Goal: Entertainment & Leisure: Browse casually

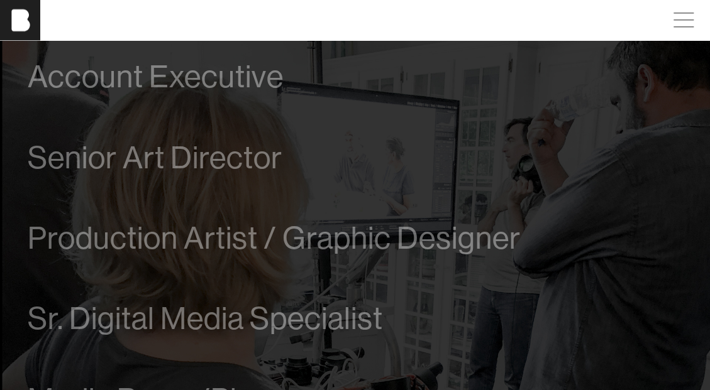
scroll to position [645, 0]
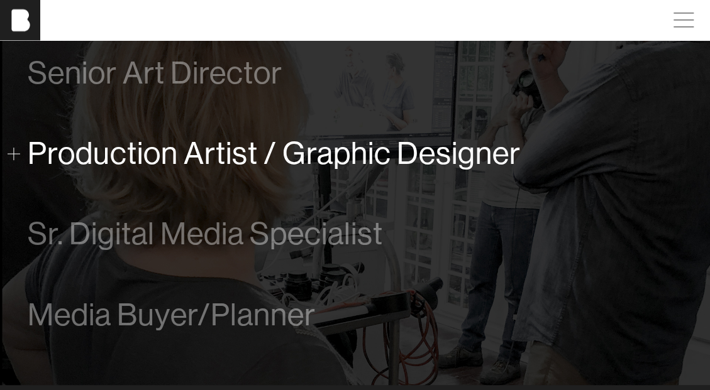
click at [239, 160] on span "Production Artist / Graphic Designer" at bounding box center [274, 153] width 493 height 35
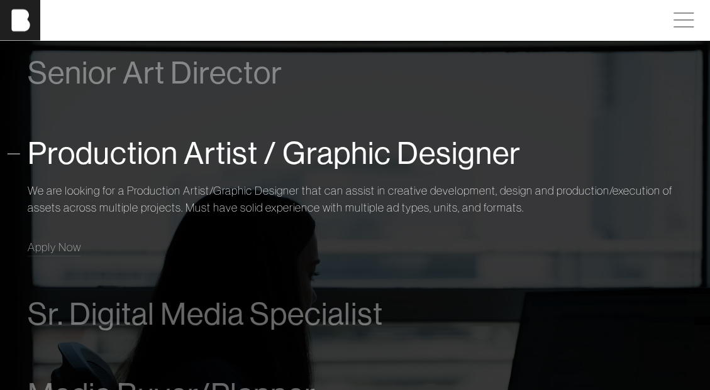
scroll to position [823, 0]
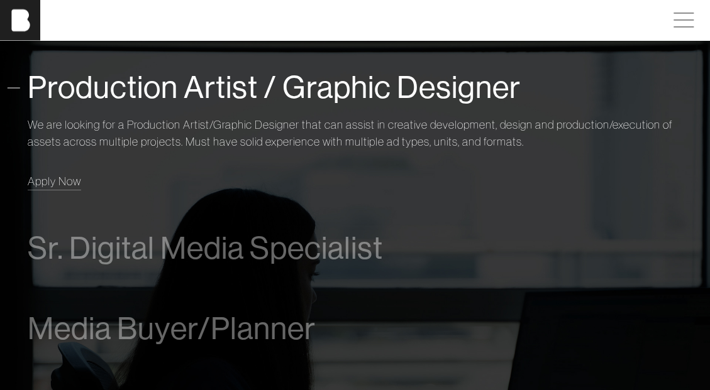
click at [65, 181] on span "Apply Now" at bounding box center [54, 181] width 53 height 14
click at [379, 170] on div "We are looking for a Production Artist/Graphic Designer that can assist in crea…" at bounding box center [355, 151] width 655 height 80
click at [61, 180] on span "Apply Now" at bounding box center [54, 181] width 53 height 14
click at [485, 136] on p "We are looking for a Production Artist/Graphic Designer that can assist in crea…" at bounding box center [355, 133] width 655 height 34
click at [60, 179] on span "Apply Now" at bounding box center [54, 181] width 53 height 14
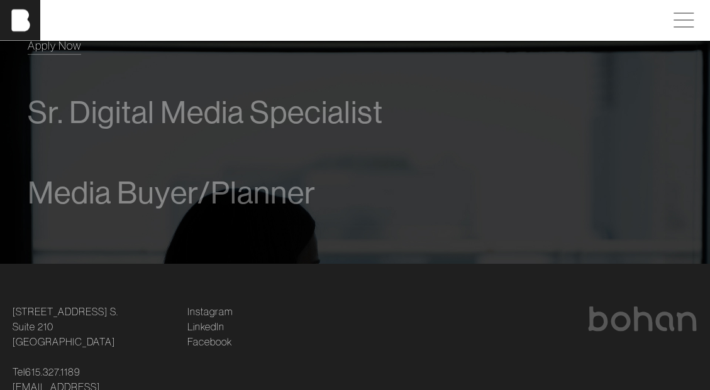
scroll to position [1036, 0]
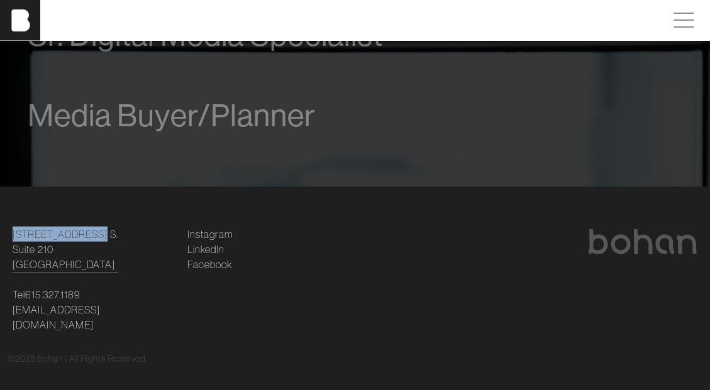
drag, startPoint x: 91, startPoint y: 224, endPoint x: 80, endPoint y: 237, distance: 16.1
click at [80, 237] on footer "[STREET_ADDRESS] [STREET_ADDRESS] Tel [PHONE_NUMBER] [EMAIL_ADDRESS][DOMAIN_NAM…" at bounding box center [355, 295] width 710 height 219
copy link "[STREET_ADDRESS] S."
click at [179, 202] on footer "[STREET_ADDRESS] [STREET_ADDRESS] Tel [PHONE_NUMBER] [EMAIL_ADDRESS][DOMAIN_NAM…" at bounding box center [355, 295] width 710 height 219
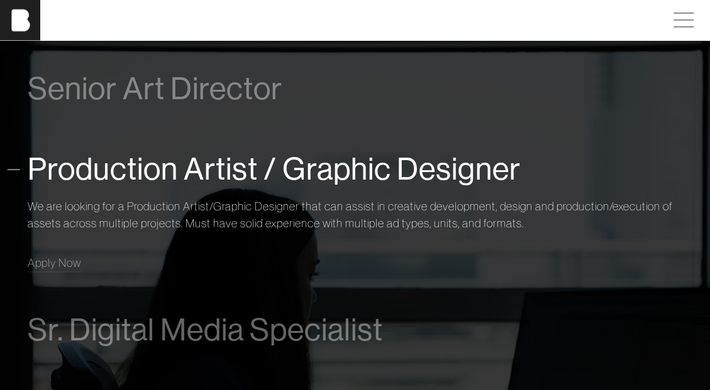
scroll to position [740, 0]
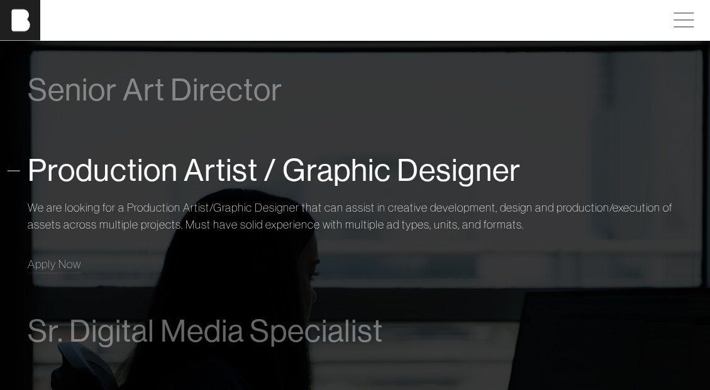
click at [238, 192] on div "Production Artist / Graphic Designer" at bounding box center [355, 170] width 655 height 47
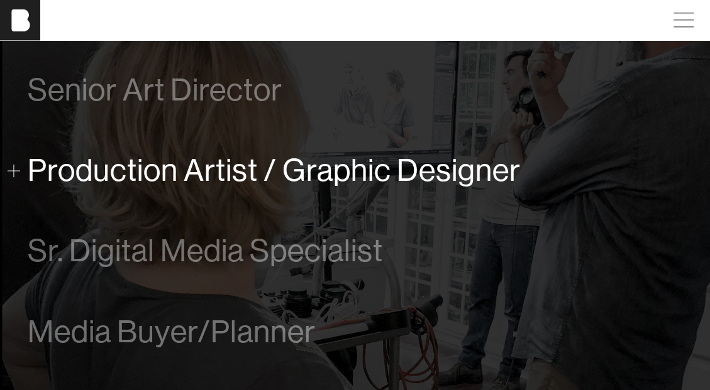
scroll to position [956, 0]
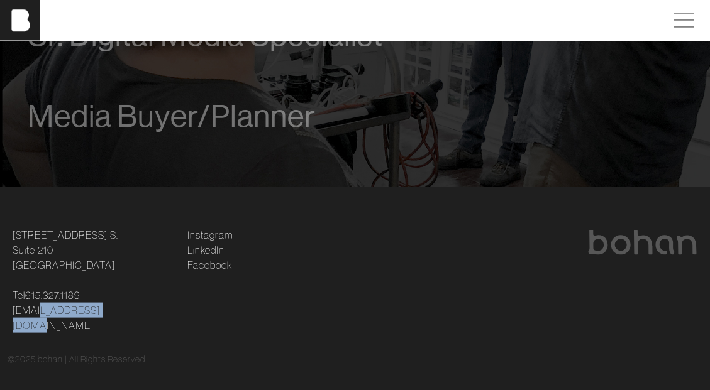
drag, startPoint x: 127, startPoint y: 302, endPoint x: 34, endPoint y: 307, distance: 93.2
click at [34, 307] on p "Tel [PHONE_NUMBER] [EMAIL_ADDRESS][DOMAIN_NAME]" at bounding box center [93, 309] width 160 height 45
copy link "@[DOMAIN_NAME]"
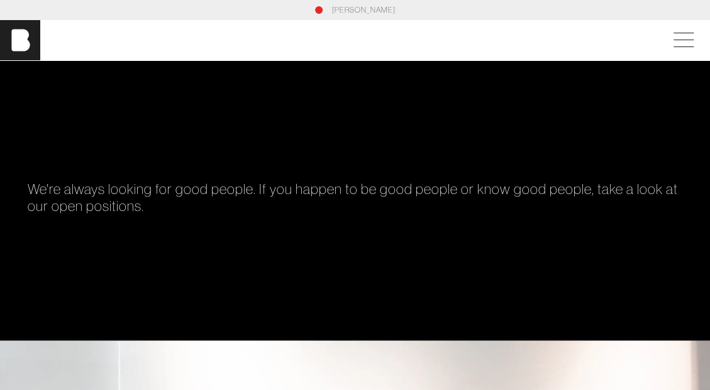
scroll to position [0, 9]
click at [19, 39] on img at bounding box center [20, 40] width 40 height 40
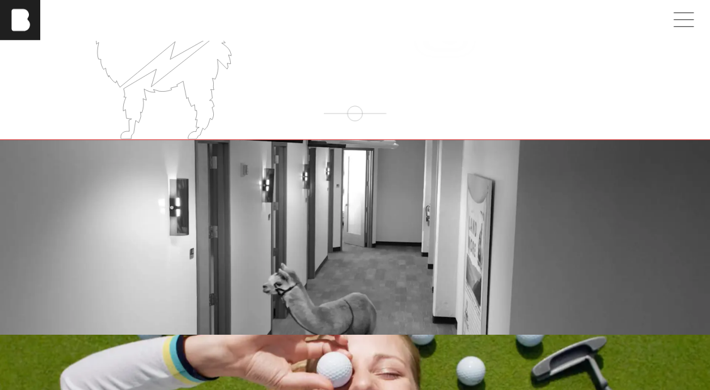
scroll to position [1717, 0]
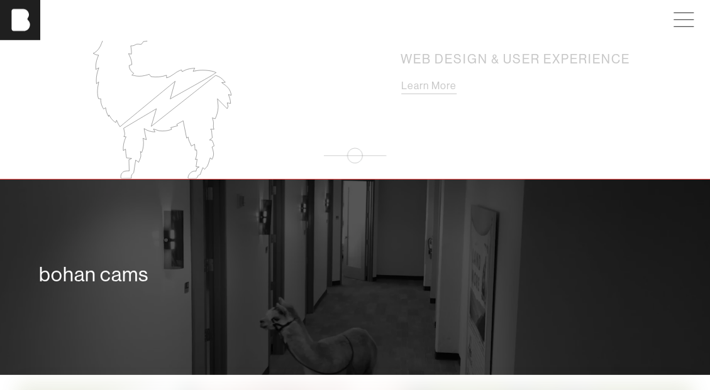
drag, startPoint x: 373, startPoint y: 268, endPoint x: 355, endPoint y: 268, distance: 18.2
click at [355, 268] on div "bohan cams" at bounding box center [354, 274] width 631 height 25
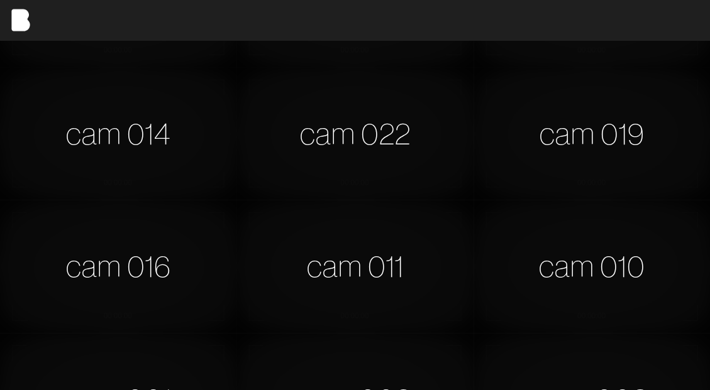
scroll to position [108, 0]
click at [112, 256] on div "cam 016" at bounding box center [118, 264] width 236 height 133
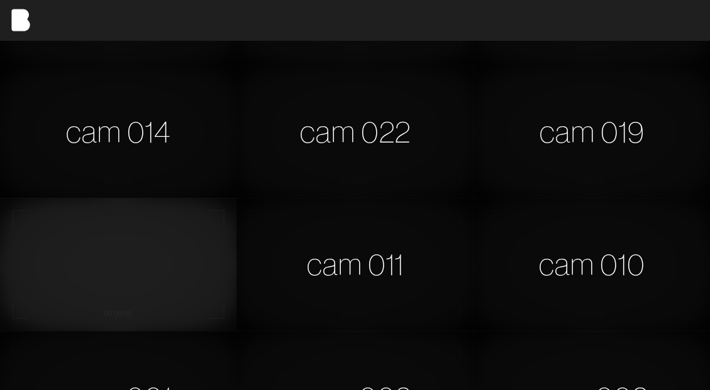
scroll to position [0, 0]
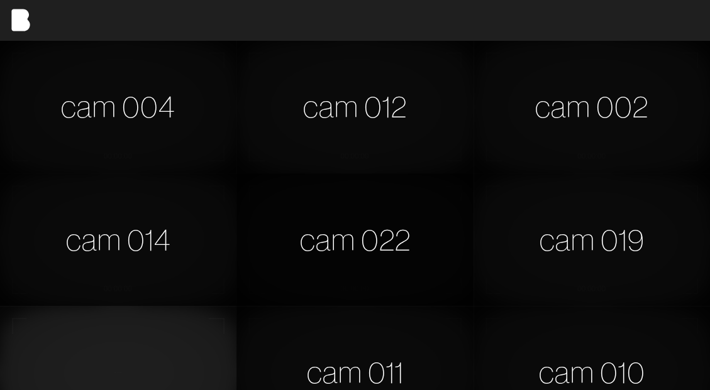
click at [337, 188] on div "cam 022" at bounding box center [354, 240] width 236 height 133
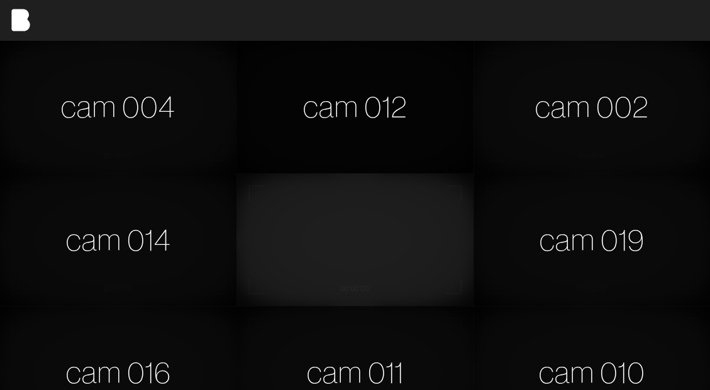
click at [429, 86] on div "cam 012" at bounding box center [354, 106] width 236 height 133
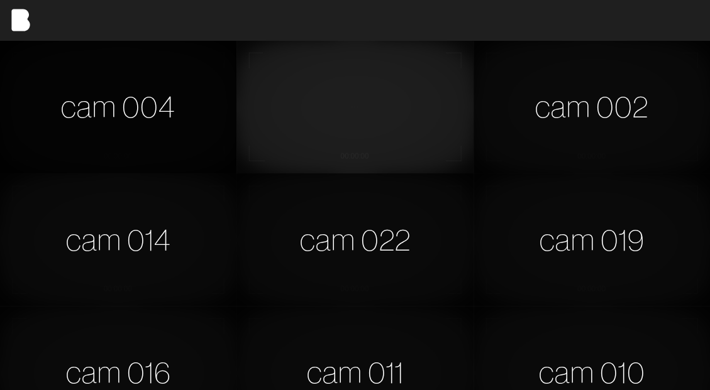
click at [161, 89] on div "cam 004" at bounding box center [118, 106] width 236 height 133
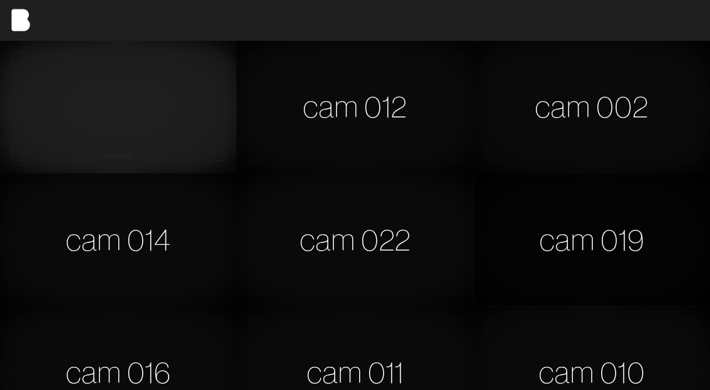
click at [554, 201] on div "cam 019" at bounding box center [591, 240] width 236 height 133
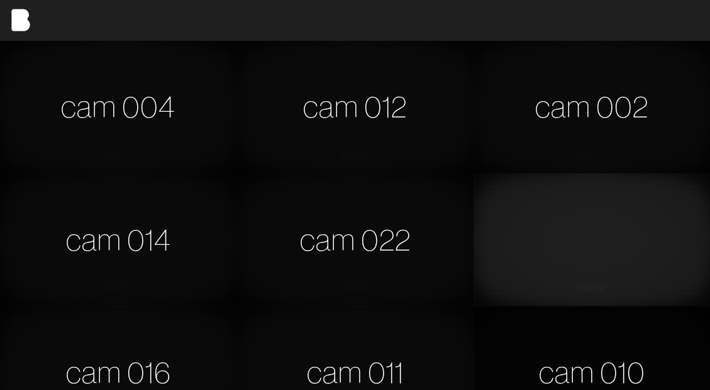
click at [563, 320] on div "cam 010" at bounding box center [591, 372] width 236 height 133
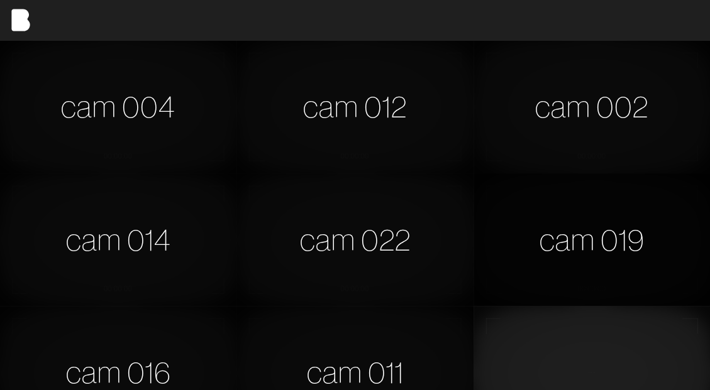
click at [567, 248] on div "cam 019" at bounding box center [591, 240] width 236 height 133
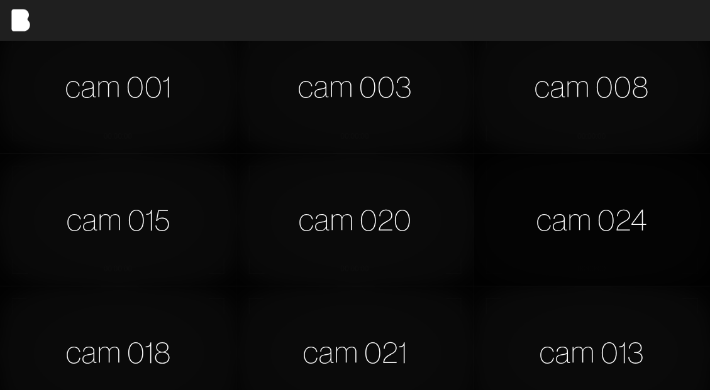
scroll to position [420, 0]
click at [545, 321] on div "cam 013" at bounding box center [591, 351] width 236 height 133
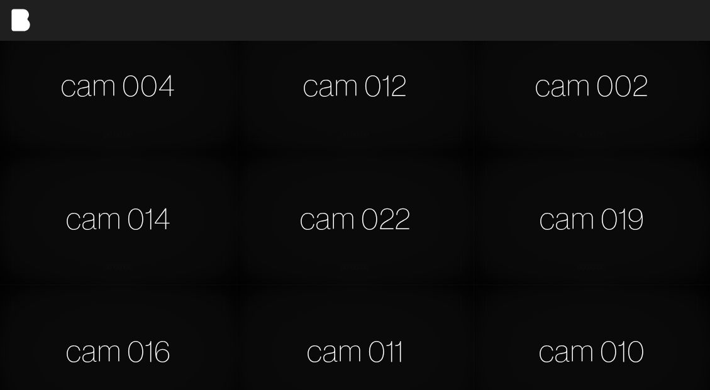
scroll to position [0, 0]
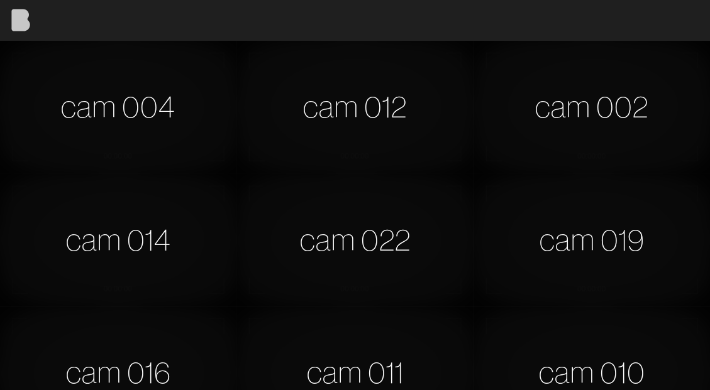
click at [22, 19] on img at bounding box center [20, 20] width 40 height 40
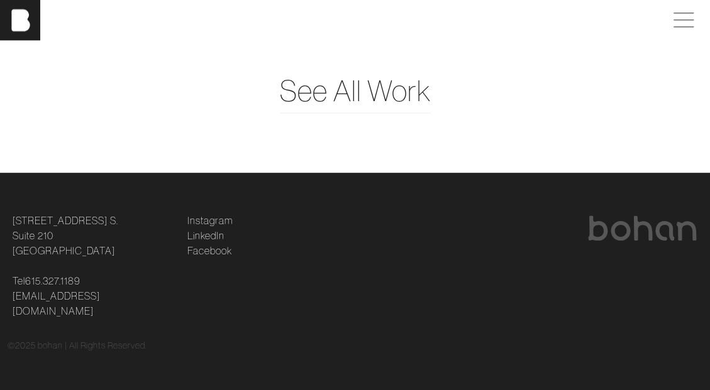
scroll to position [2872, 0]
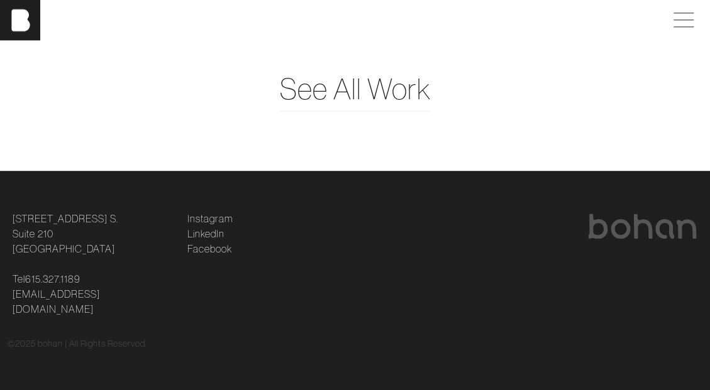
click at [335, 226] on li "Instagram" at bounding box center [267, 218] width 160 height 15
